Goal: Transaction & Acquisition: Purchase product/service

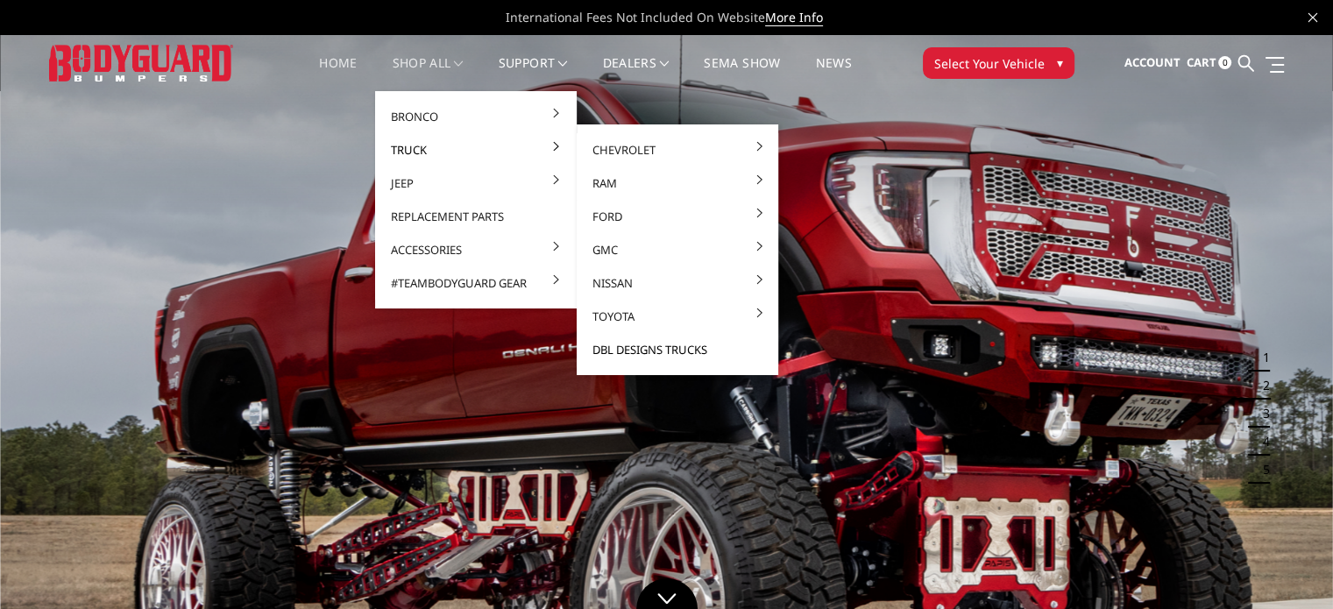
click at [627, 353] on link "DBL Designs Trucks" at bounding box center [678, 349] width 188 height 33
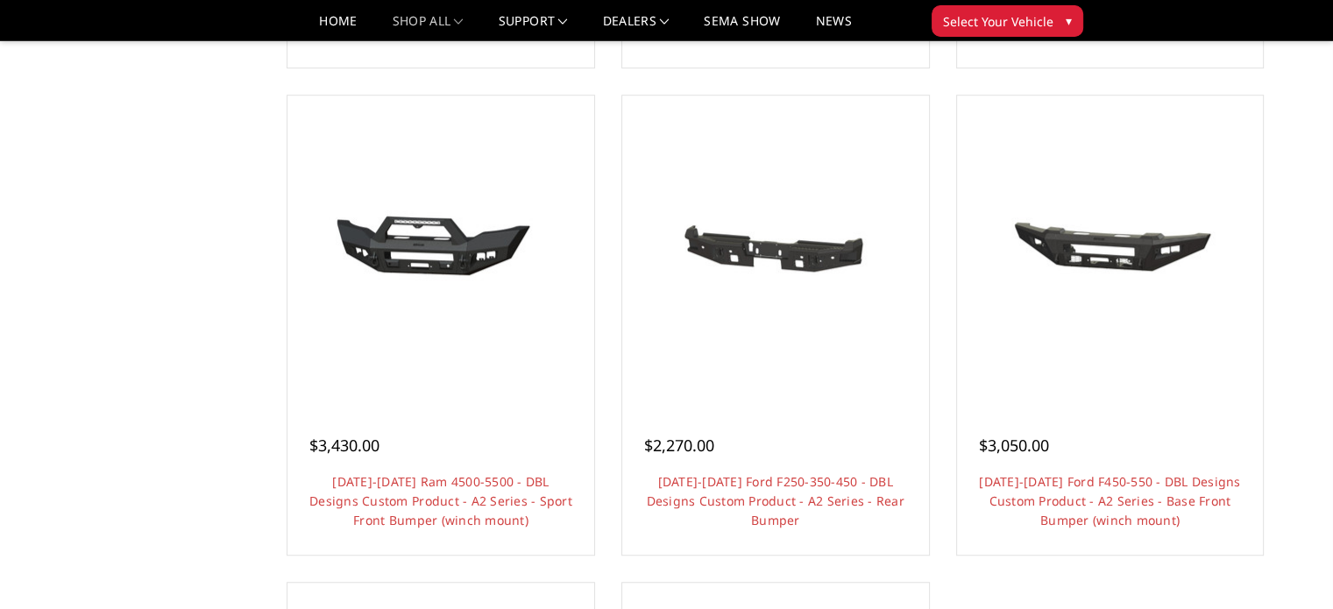
scroll to position [1333, 0]
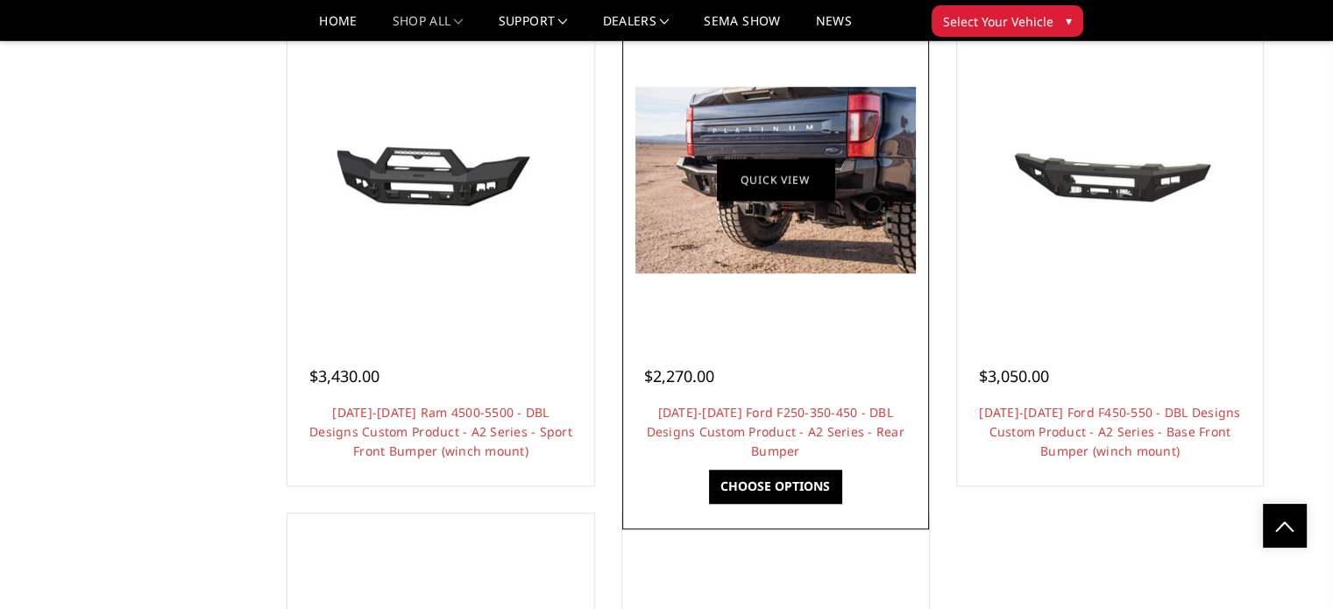
click at [798, 194] on link "Quick view" at bounding box center [775, 179] width 117 height 41
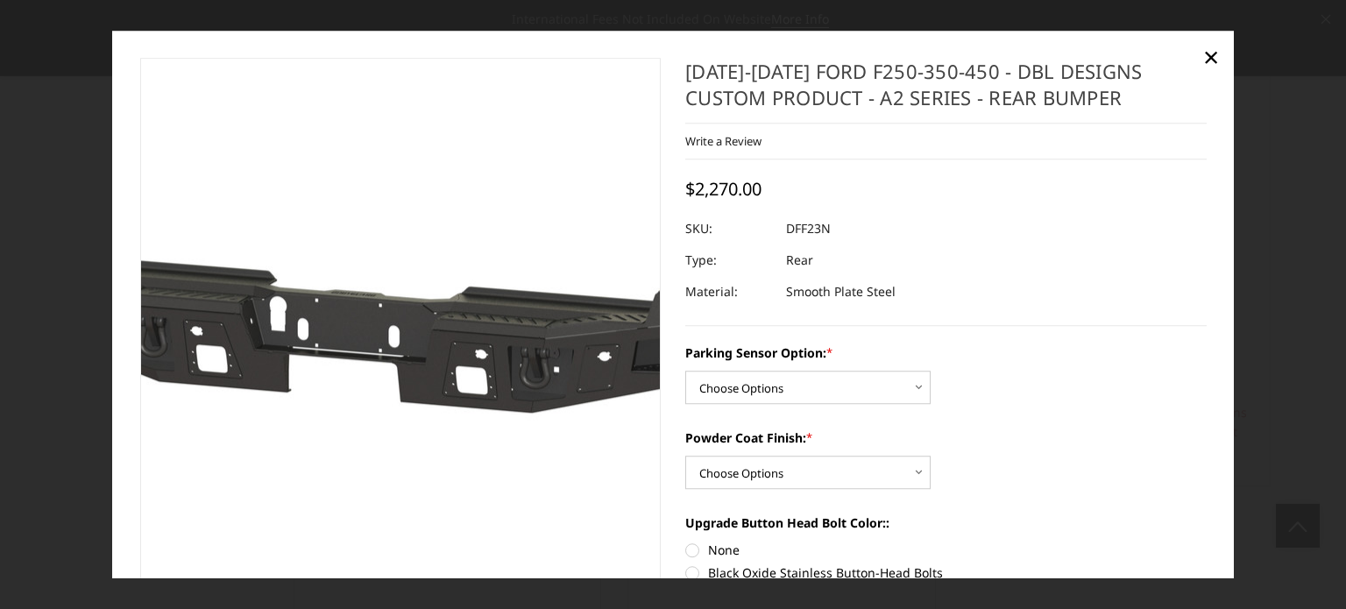
click at [412, 317] on img at bounding box center [378, 322] width 1122 height 534
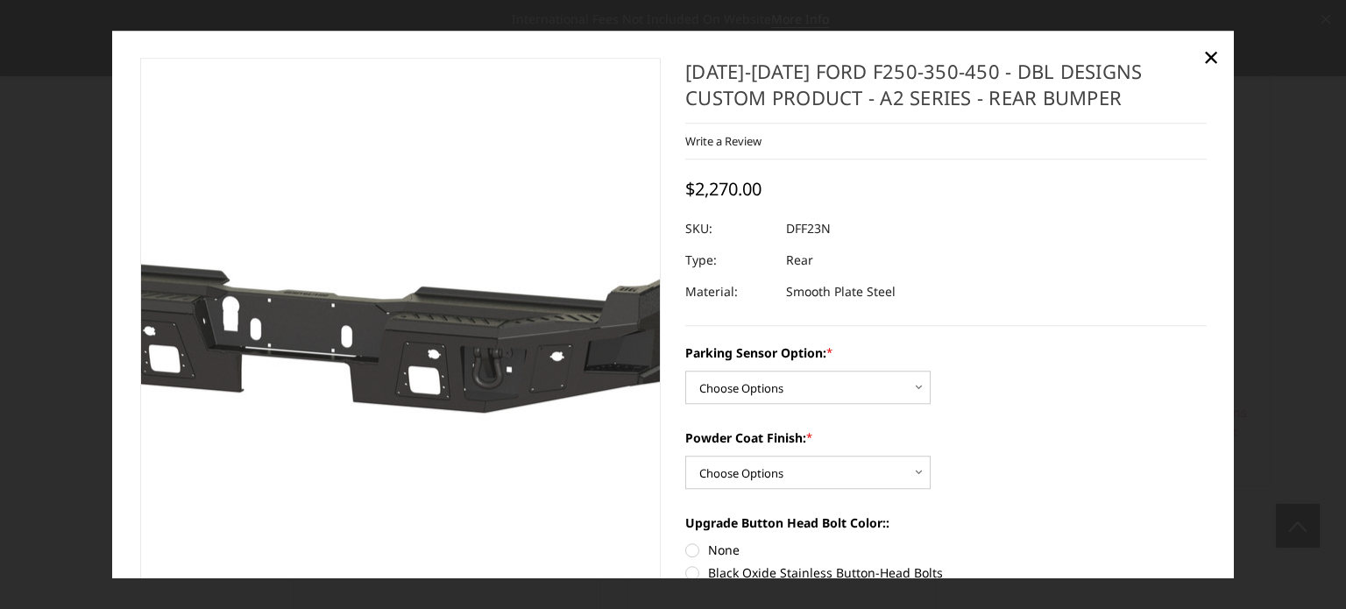
click at [454, 311] on img at bounding box center [331, 322] width 1122 height 534
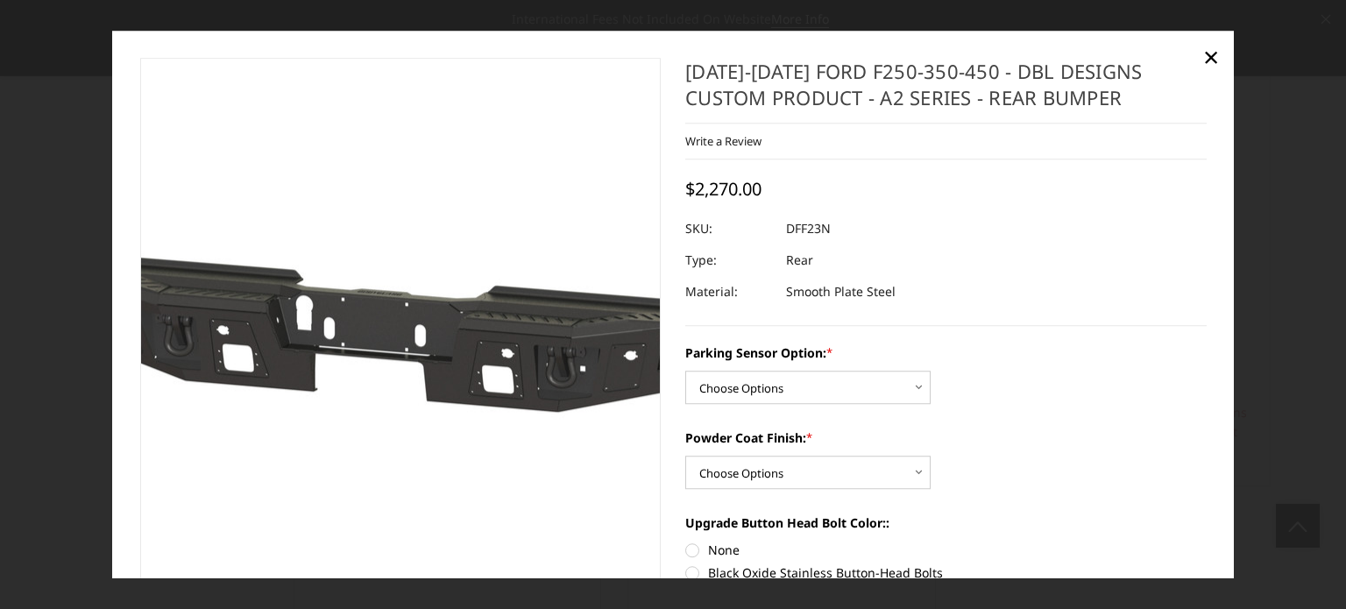
click at [374, 332] on img at bounding box center [404, 322] width 1122 height 534
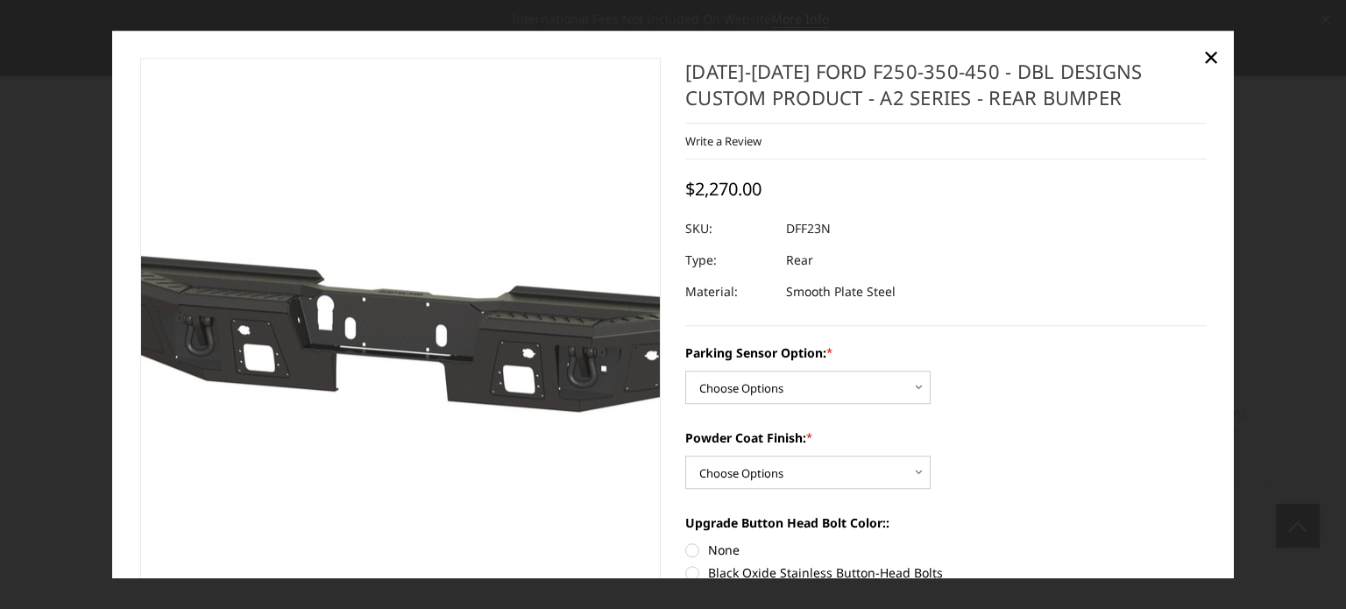
click at [374, 332] on img at bounding box center [425, 322] width 1122 height 534
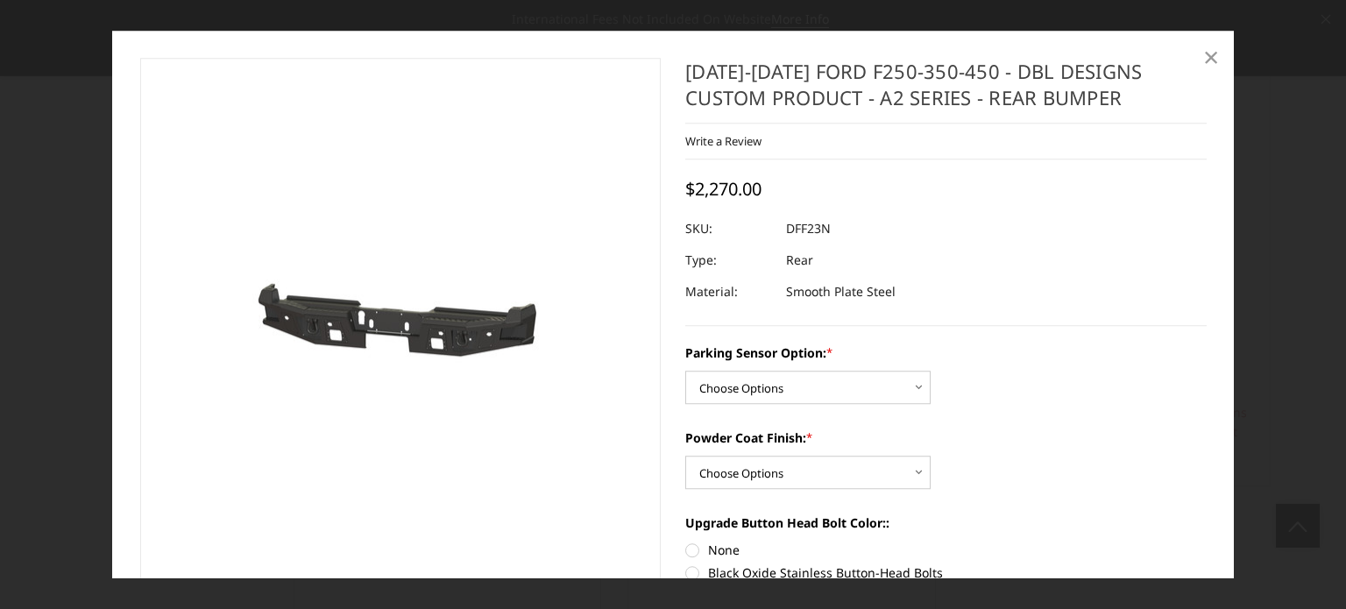
click at [1212, 58] on span "×" at bounding box center [1211, 57] width 16 height 38
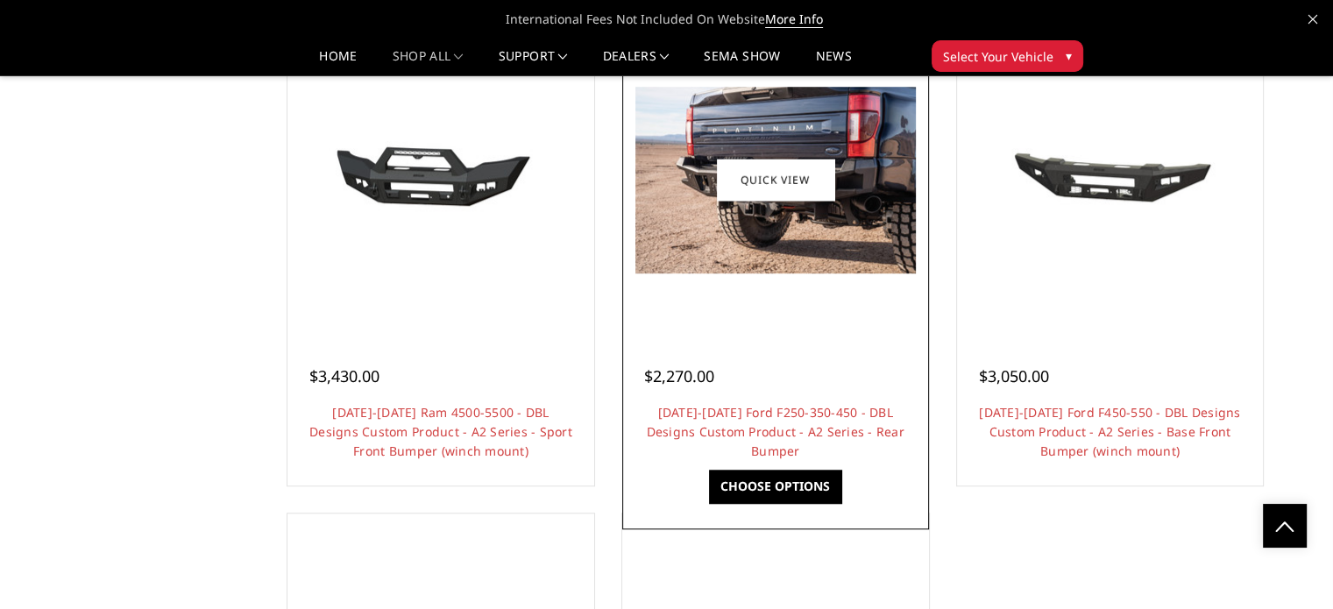
click at [786, 113] on img at bounding box center [775, 180] width 280 height 187
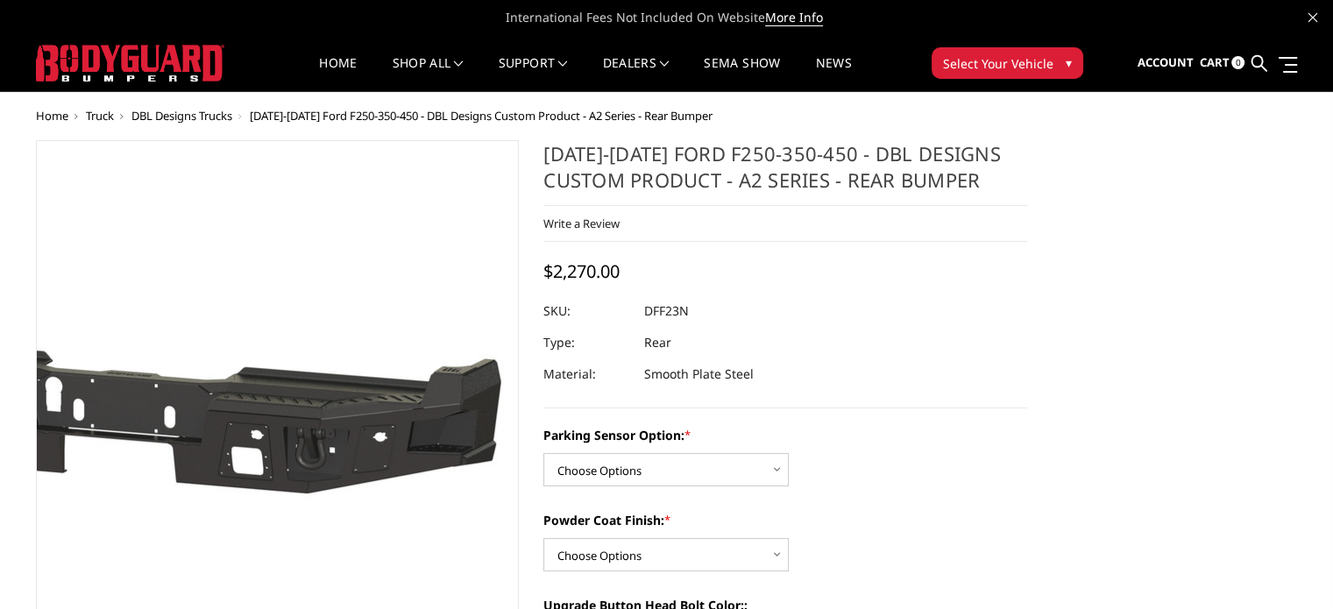
click at [372, 486] on img at bounding box center [154, 403] width 1122 height 534
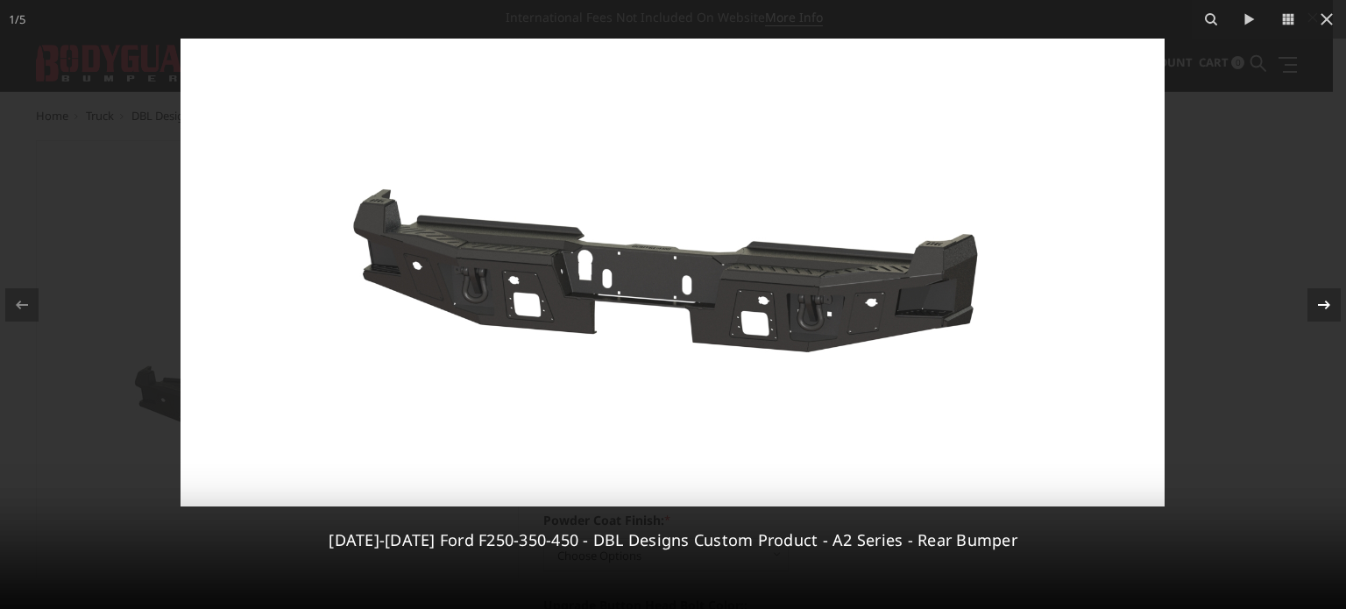
click at [1328, 298] on icon at bounding box center [1323, 304] width 21 height 21
